Goal: Contribute content: Add original content to the website for others to see

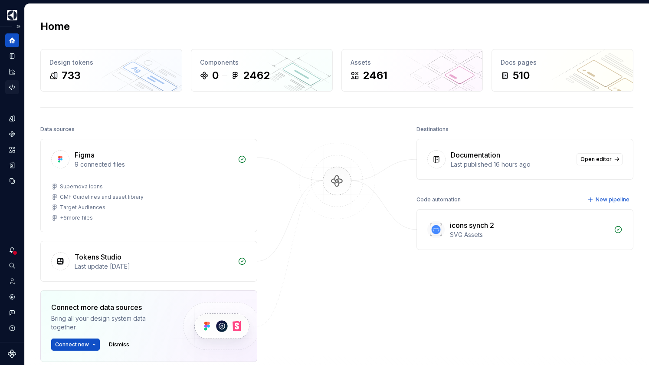
click at [13, 89] on icon "Code automation" at bounding box center [12, 87] width 8 height 8
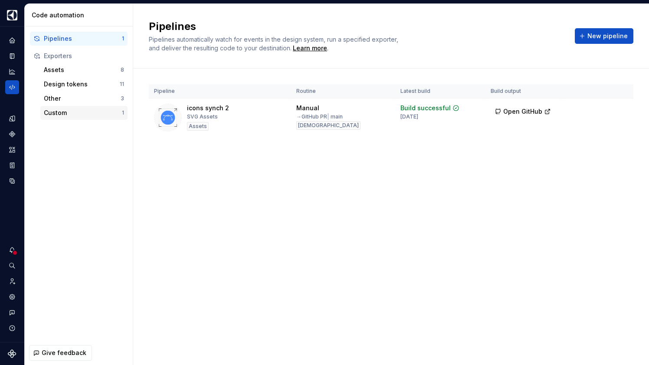
click at [100, 118] on div "Custom 1" at bounding box center [83, 113] width 87 height 14
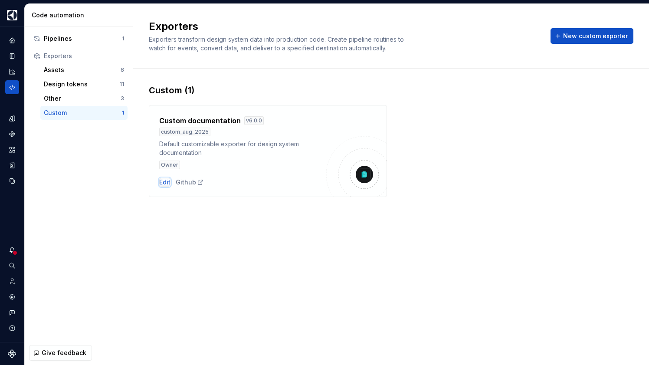
click at [161, 183] on div "Edit" at bounding box center [164, 182] width 11 height 9
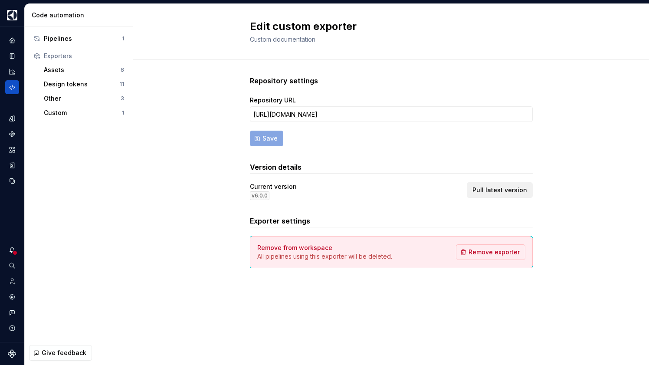
click at [505, 191] on span "Pull latest version" at bounding box center [499, 190] width 55 height 9
click at [12, 202] on div "Dataset AGNOSTIC" at bounding box center [12, 183] width 24 height 315
click at [12, 57] on icon "Documentation" at bounding box center [12, 56] width 3 height 5
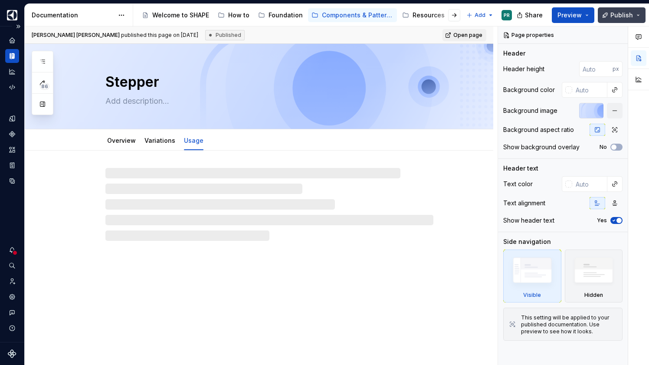
click at [617, 15] on span "Publish" at bounding box center [621, 15] width 23 height 9
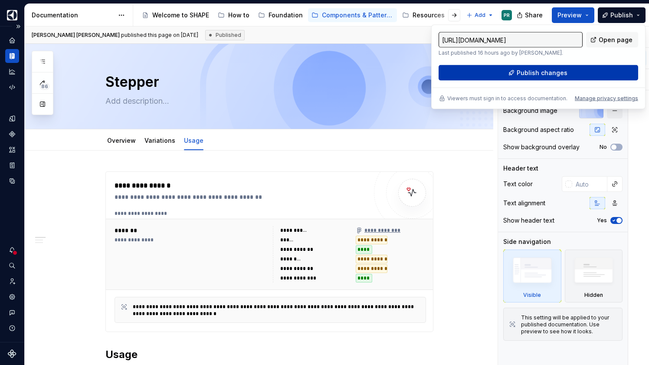
click at [594, 75] on button "Publish changes" at bounding box center [539, 73] width 200 height 16
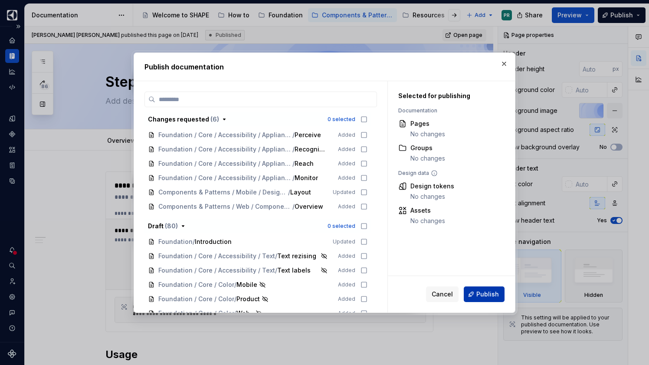
click at [489, 295] on span "Publish" at bounding box center [487, 294] width 23 height 9
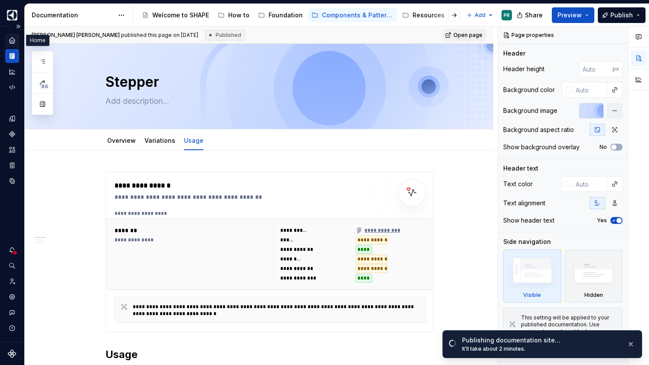
click at [8, 41] on icon "Home" at bounding box center [12, 40] width 8 height 8
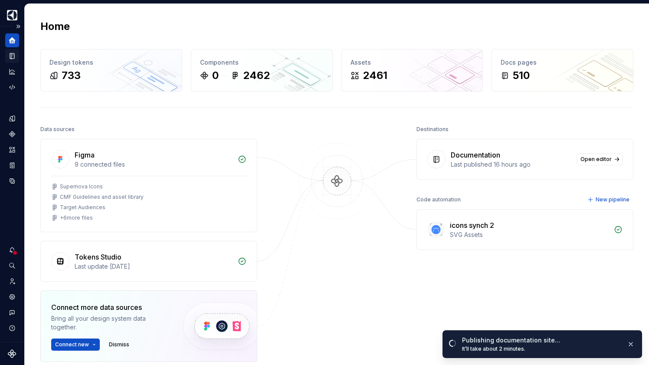
click at [9, 53] on icon "Documentation" at bounding box center [12, 56] width 8 height 8
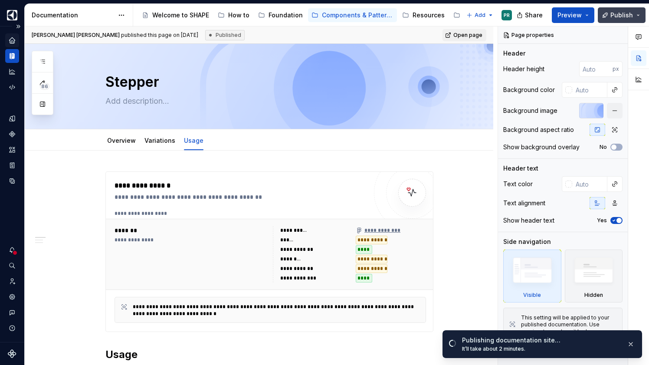
click at [643, 13] on button "Publish" at bounding box center [622, 15] width 48 height 16
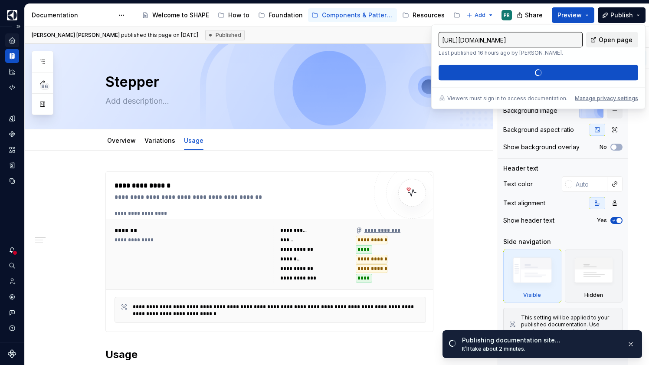
click at [620, 38] on span "Open page" at bounding box center [616, 40] width 34 height 9
type textarea "*"
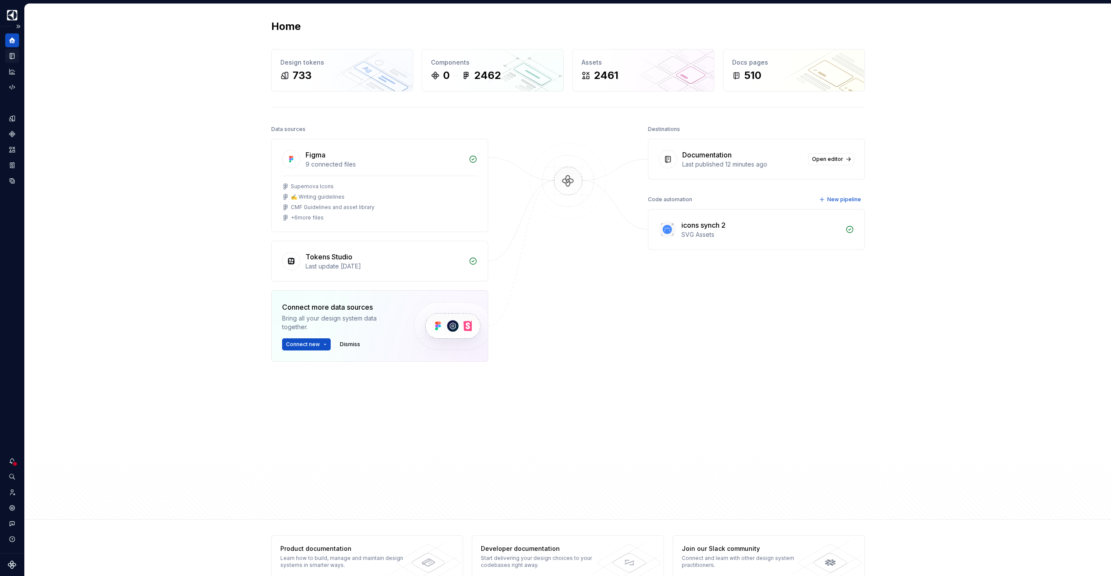
click at [13, 56] on icon "Documentation" at bounding box center [12, 56] width 3 height 5
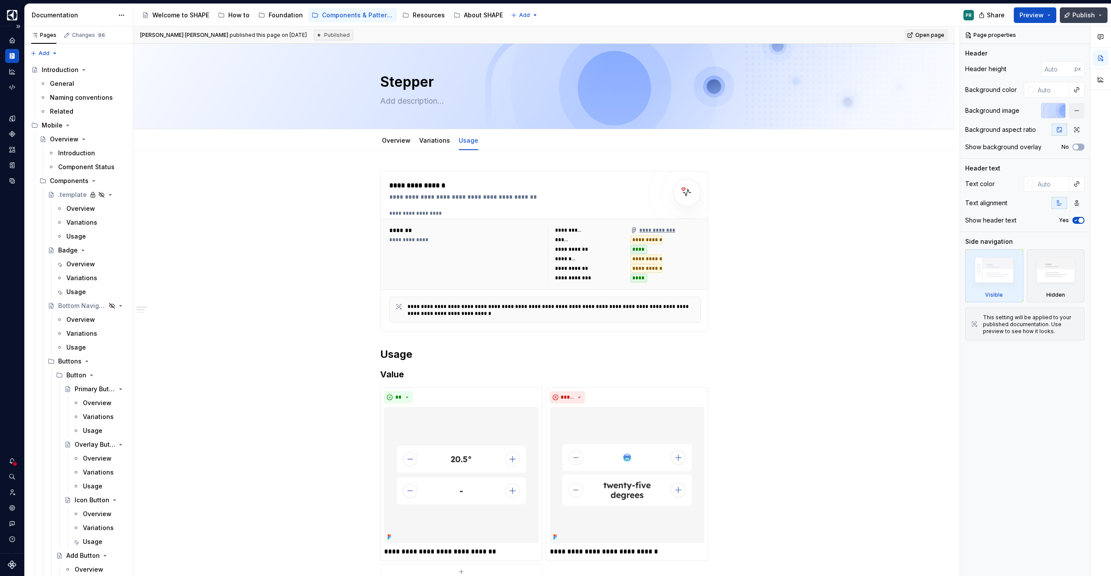
click at [1103, 13] on button "Publish" at bounding box center [1084, 15] width 48 height 16
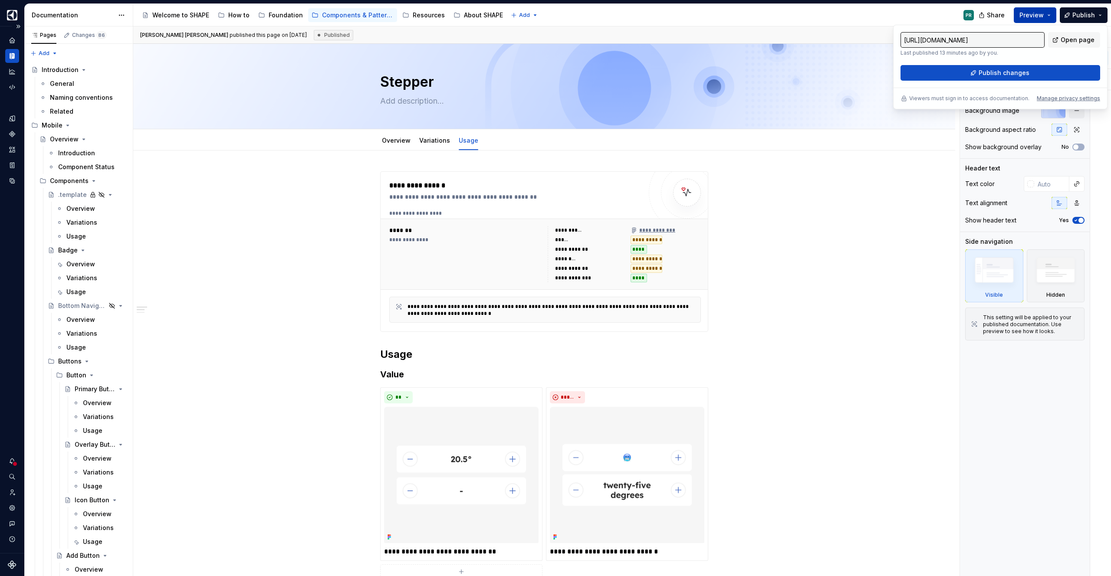
click at [1053, 15] on button "Preview" at bounding box center [1035, 15] width 43 height 16
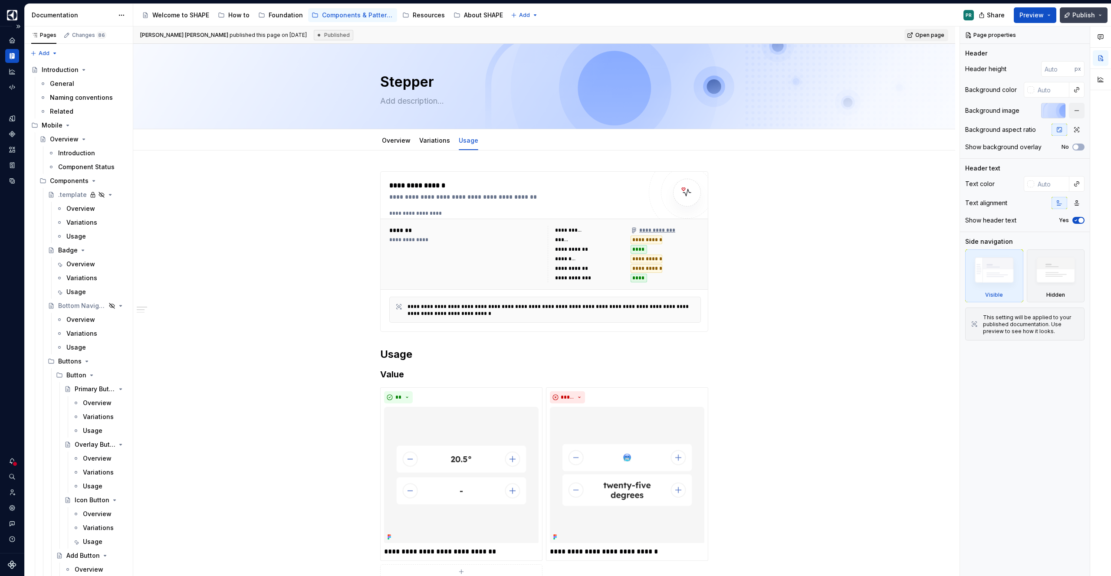
click at [1098, 10] on button "Publish" at bounding box center [1084, 15] width 48 height 16
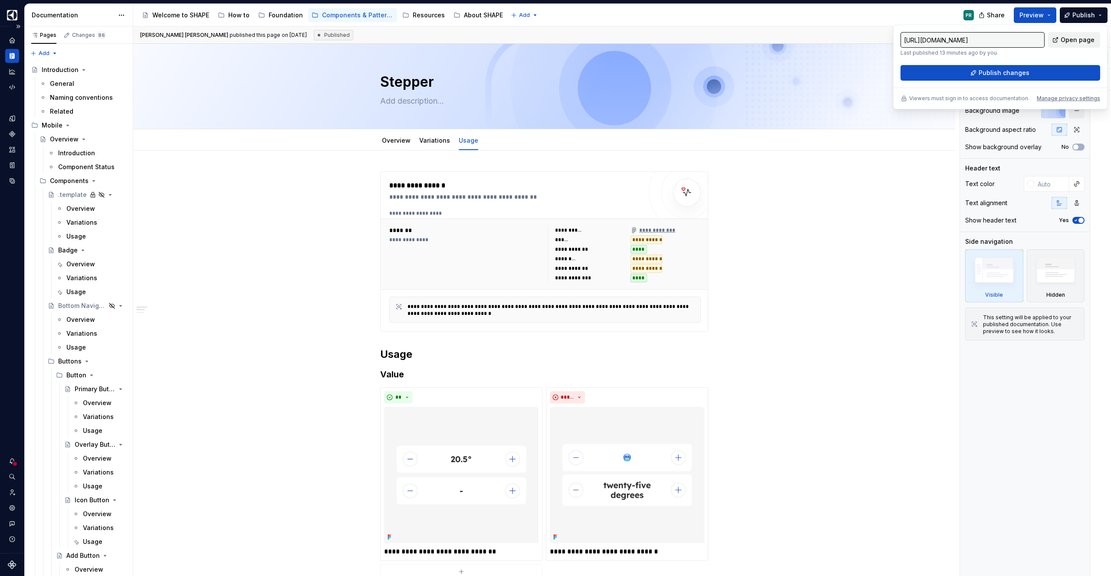
click at [1093, 35] on link "Open page" at bounding box center [1074, 40] width 52 height 16
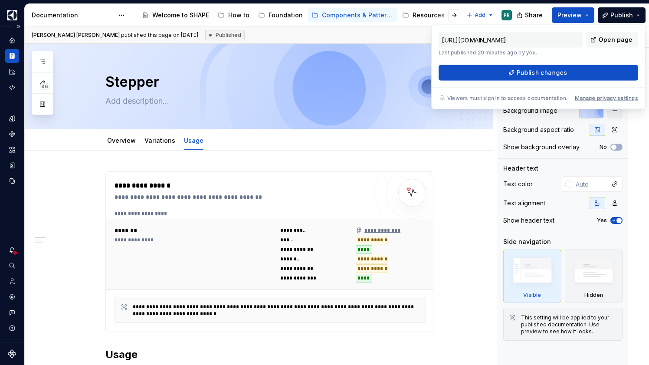
type textarea "*"
